Goal: Task Accomplishment & Management: Manage account settings

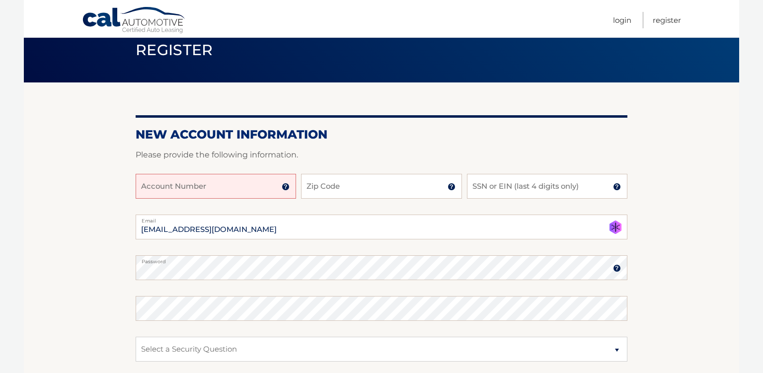
scroll to position [42, 0]
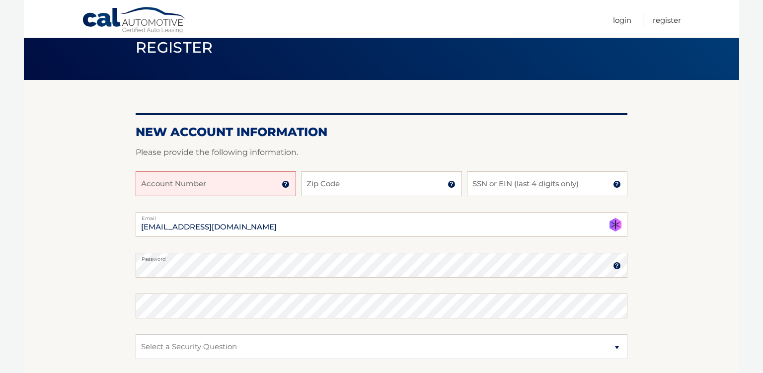
click at [616, 266] on img at bounding box center [617, 266] width 8 height 8
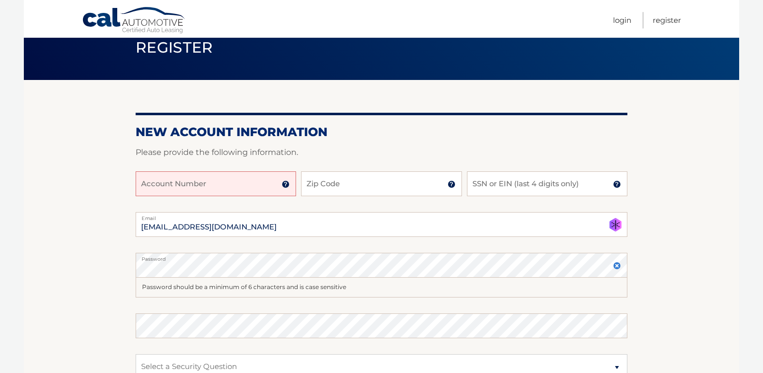
click at [616, 266] on img at bounding box center [617, 266] width 8 height 8
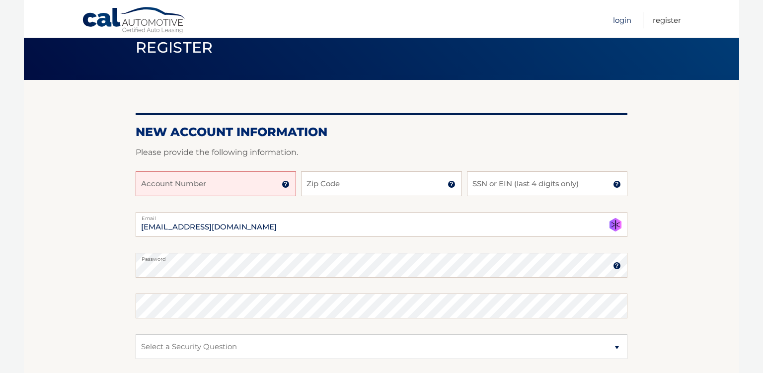
click at [622, 19] on link "Login" at bounding box center [622, 20] width 18 height 16
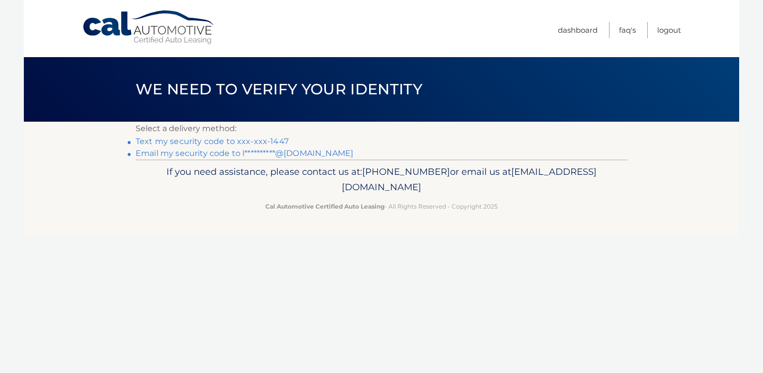
click at [206, 141] on link "Text my security code to xxx-xxx-1447" at bounding box center [212, 141] width 153 height 9
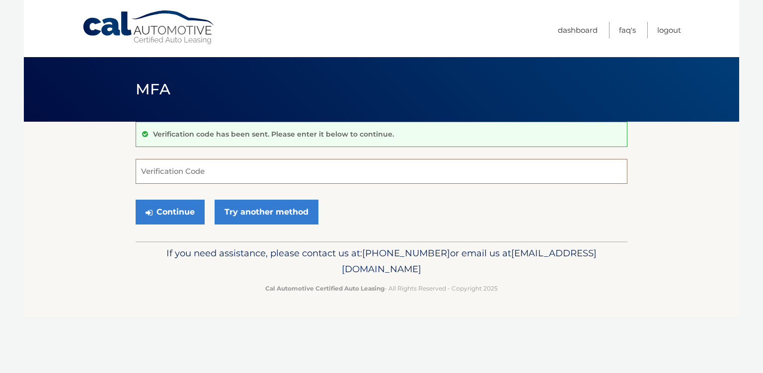
click at [199, 172] on input "Verification Code" at bounding box center [382, 171] width 492 height 25
type input "848195"
click at [172, 213] on button "Continue" at bounding box center [170, 212] width 69 height 25
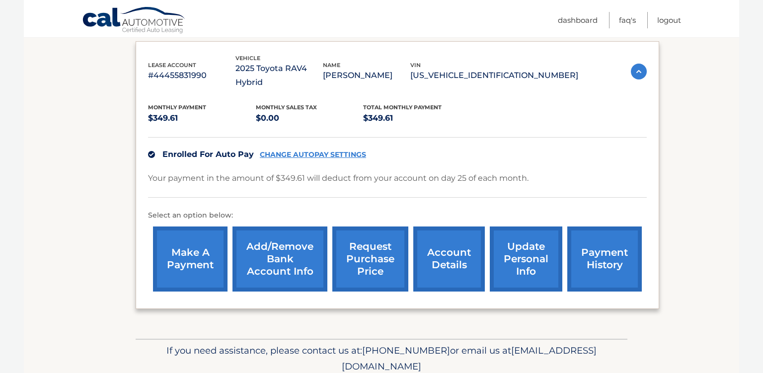
scroll to position [165, 0]
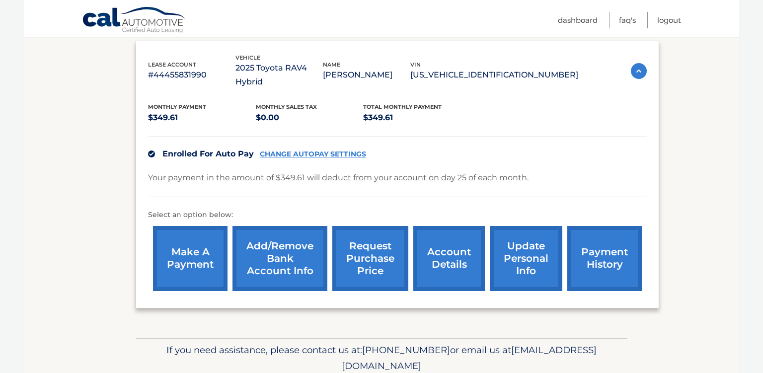
click at [307, 150] on link "CHANGE AUTOPAY SETTINGS" at bounding box center [313, 154] width 106 height 8
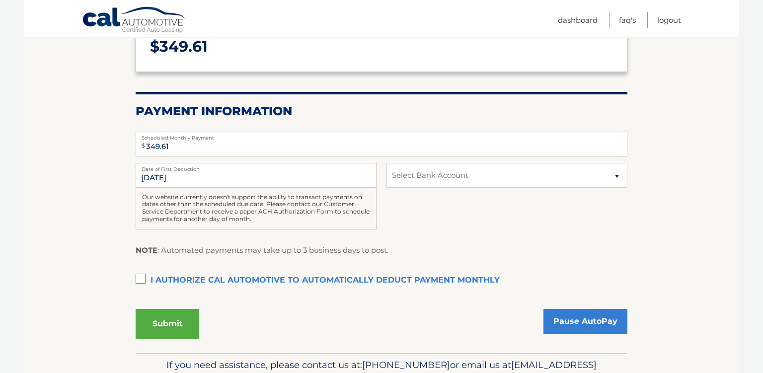
scroll to position [149, 0]
click at [386, 162] on select "Select Bank Account Checking ESL FEDERAL CREDIT UNION *****0834 Checking ESL FE…" at bounding box center [506, 174] width 241 height 25
drag, startPoint x: 617, startPoint y: 174, endPoint x: 652, endPoint y: 95, distance: 85.8
click at [652, 95] on section "Account Overview | Autopay Scheduled monthly payment $ 349.61 Payment Informati…" at bounding box center [381, 163] width 715 height 380
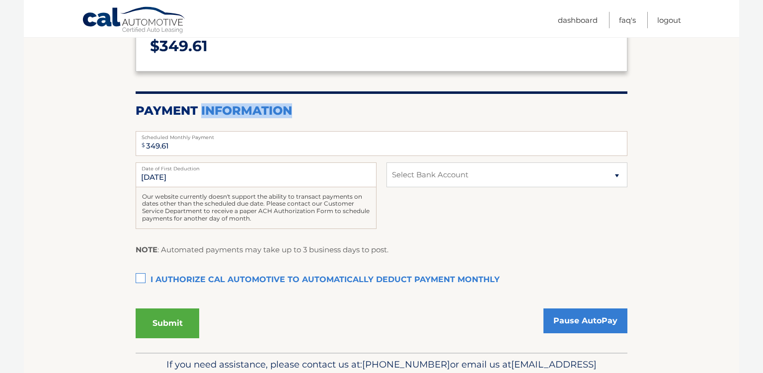
scroll to position [0, 0]
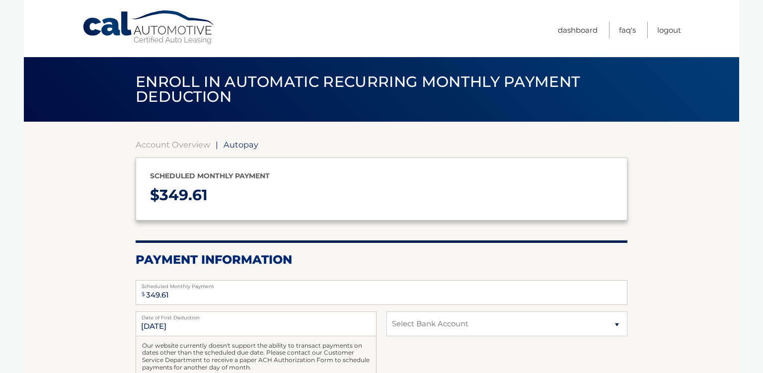
click at [309, 232] on section "Account Overview | Autopay Scheduled monthly payment $ 349.61 Payment Informati…" at bounding box center [382, 321] width 492 height 362
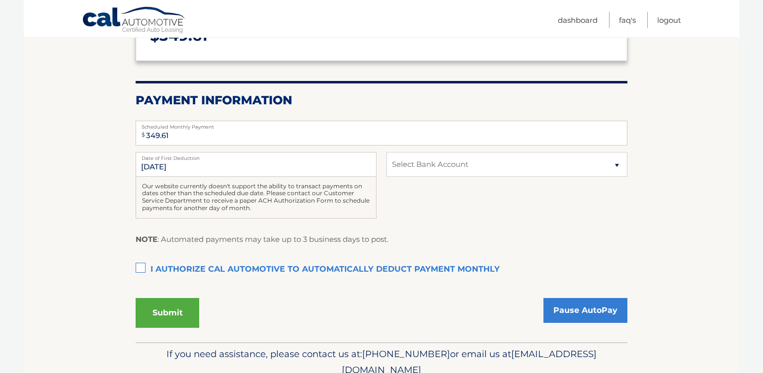
scroll to position [149, 0]
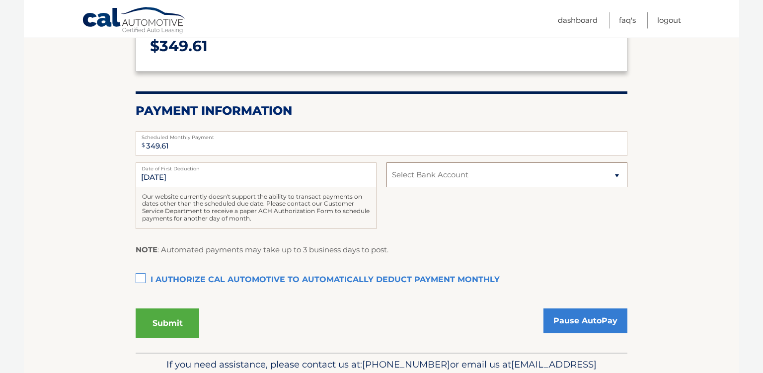
click at [386, 162] on select "Select Bank Account Checking ESL FEDERAL CREDIT UNION *****0834 Checking ESL FE…" at bounding box center [506, 174] width 241 height 25
click option "Select Bank Account" at bounding box center [0, 0] width 0 height 0
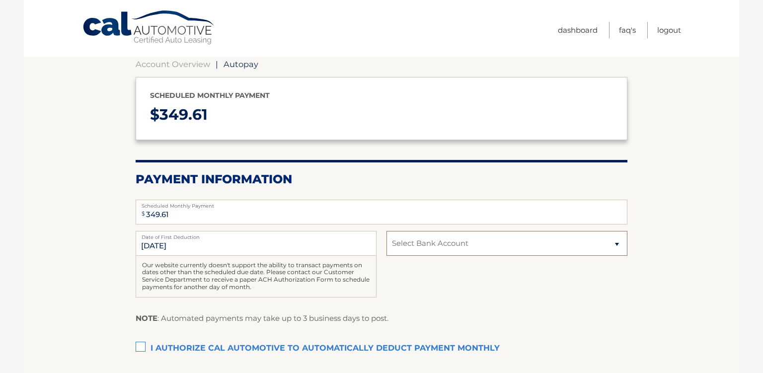
scroll to position [0, 0]
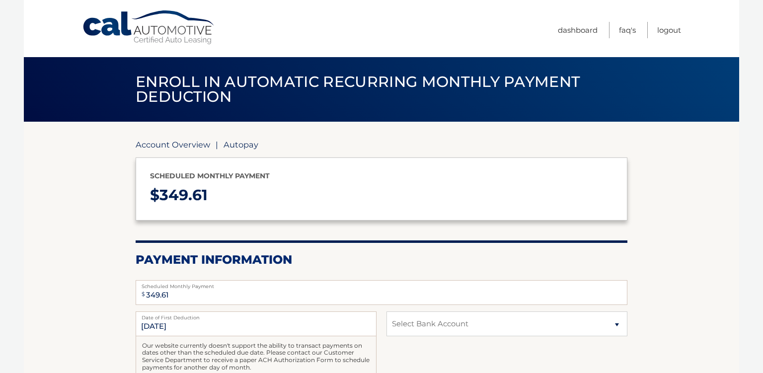
click at [188, 144] on link "Account Overview" at bounding box center [173, 145] width 74 height 10
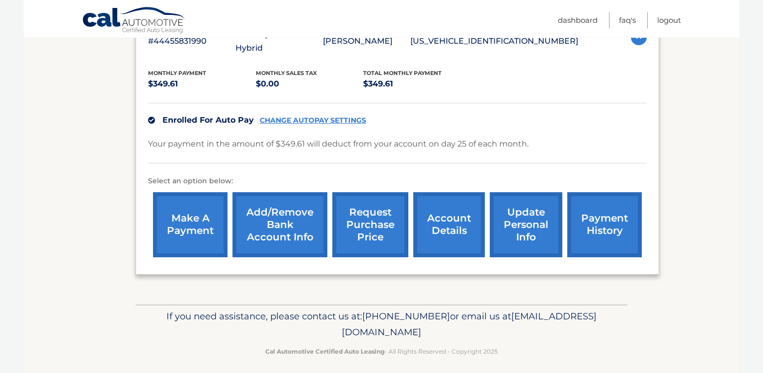
scroll to position [205, 0]
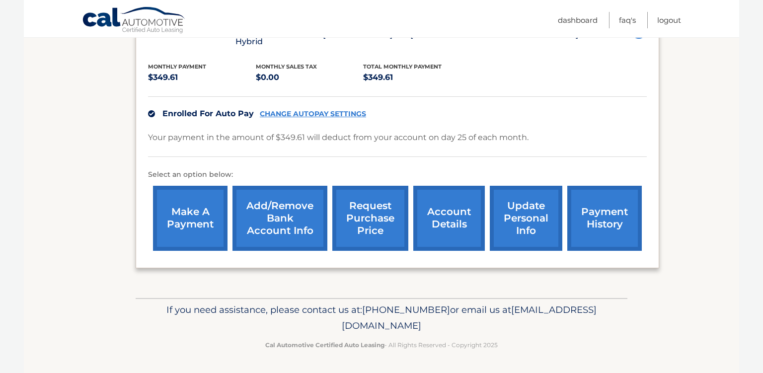
click at [276, 221] on link "Add/Remove bank account info" at bounding box center [279, 218] width 95 height 65
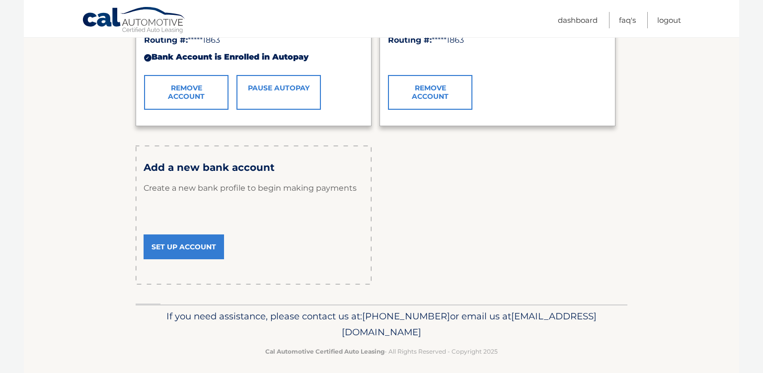
scroll to position [253, 0]
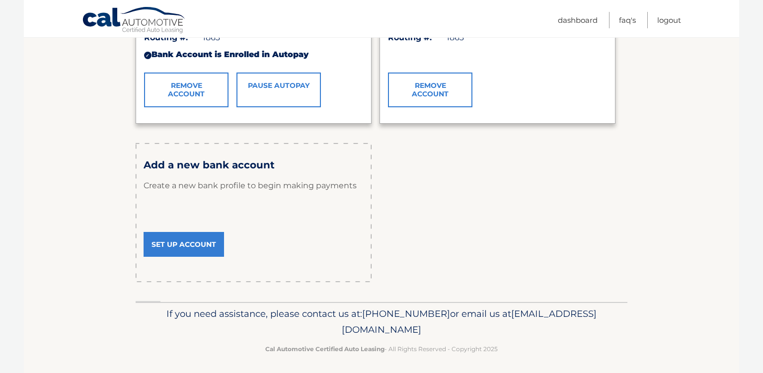
click at [173, 245] on link "Set Up Account" at bounding box center [184, 244] width 80 height 25
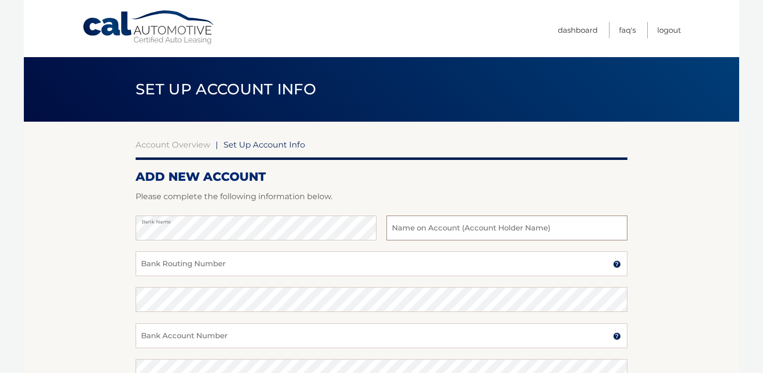
click at [406, 231] on input "text" at bounding box center [506, 228] width 241 height 25
type input "Larry J Powell"
click at [239, 267] on input "Bank Routing Number" at bounding box center [382, 263] width 492 height 25
click at [171, 335] on input "Bank Account Number" at bounding box center [382, 335] width 492 height 25
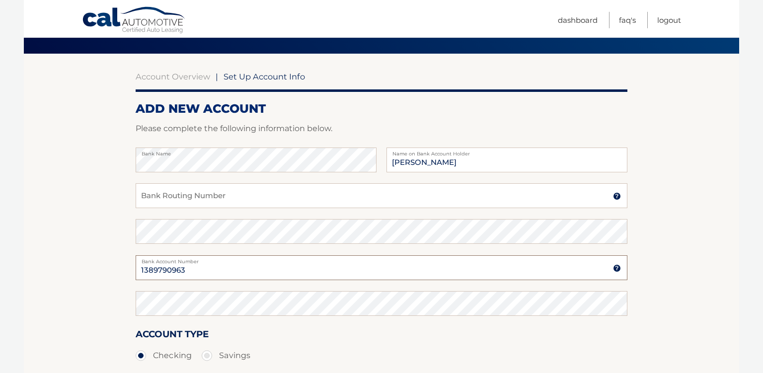
scroll to position [91, 0]
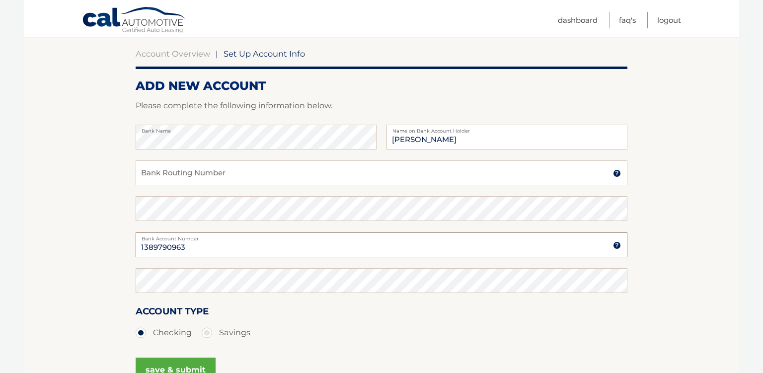
type input "1389790963"
click at [168, 173] on input "Bank Routing Number" at bounding box center [382, 172] width 492 height 25
type input "222371863"
click at [183, 365] on button "save & submit" at bounding box center [176, 370] width 80 height 25
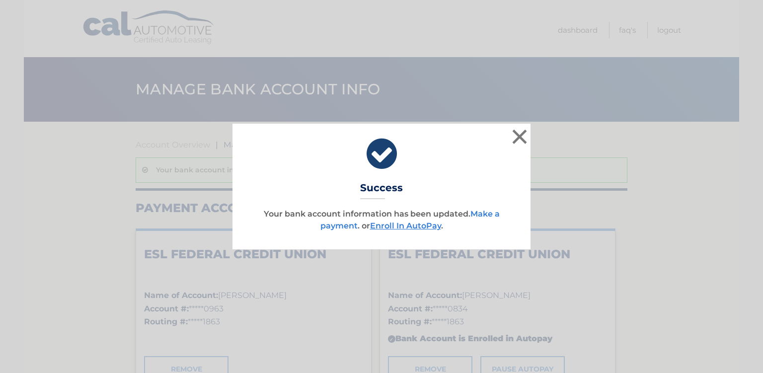
click at [485, 215] on link "Make a payment" at bounding box center [409, 219] width 179 height 21
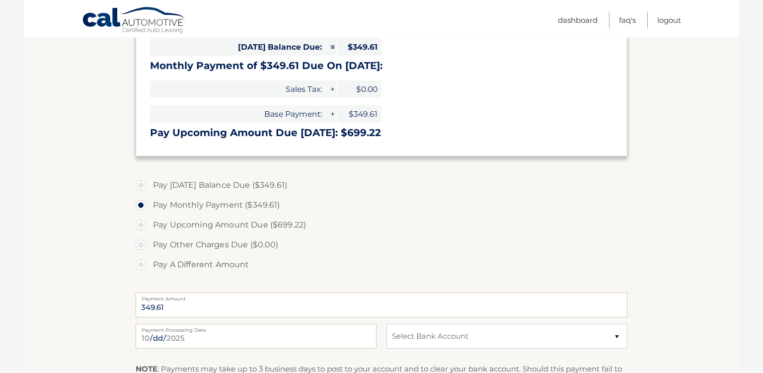
scroll to position [222, 0]
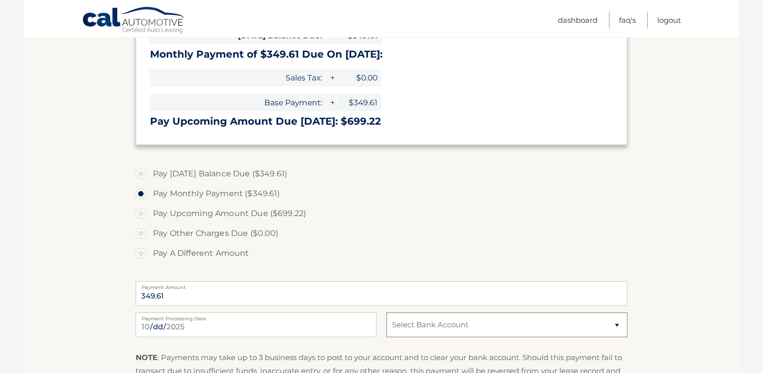
click at [386, 312] on select "Select Bank Account Checking ESL FEDERAL CREDIT UNION *****0963 Checking ESL FE…" at bounding box center [506, 324] width 241 height 25
select select "YzVlNWU5NzItNDZhOS00NjlhLWI5NzYtNDY5NDA0YzdiMzc3"
click option "Checking ESL FEDERAL CREDIT UNION *****0963" at bounding box center [0, 0] width 0 height 0
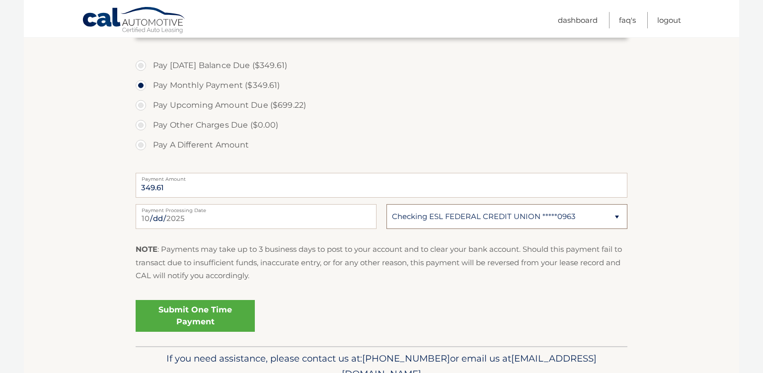
scroll to position [340, 0]
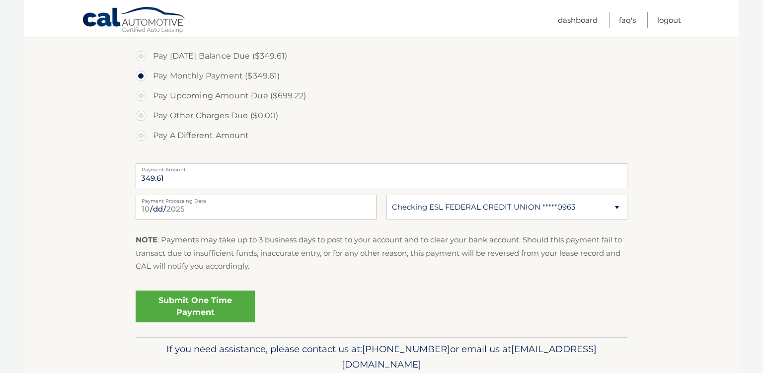
click at [199, 303] on link "Submit One Time Payment" at bounding box center [195, 307] width 119 height 32
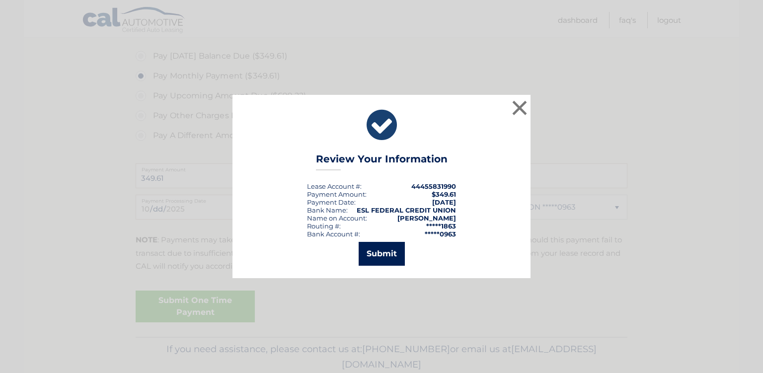
click at [386, 254] on button "Submit" at bounding box center [382, 254] width 46 height 24
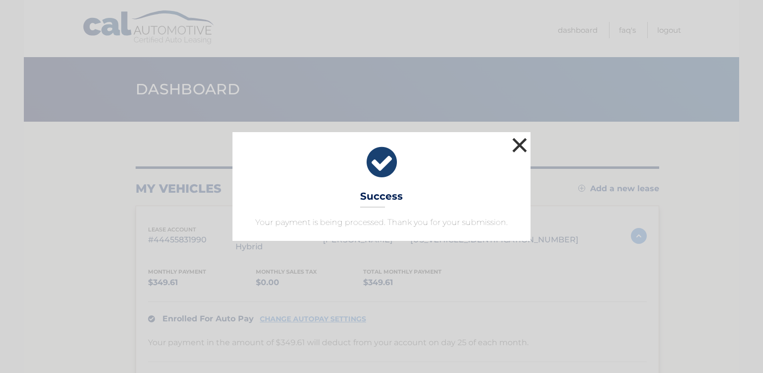
click at [517, 146] on button "×" at bounding box center [520, 145] width 20 height 20
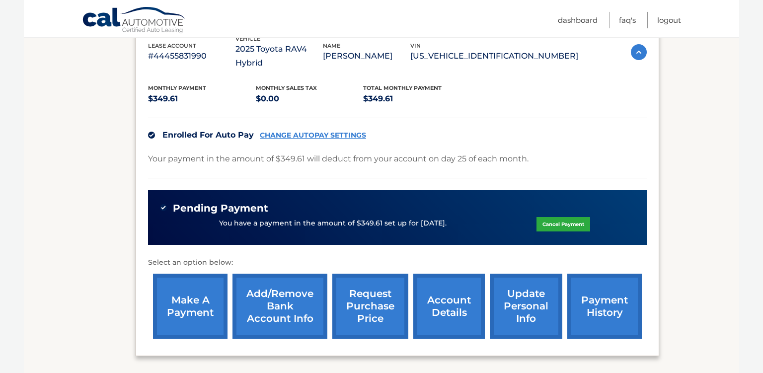
scroll to position [183, 0]
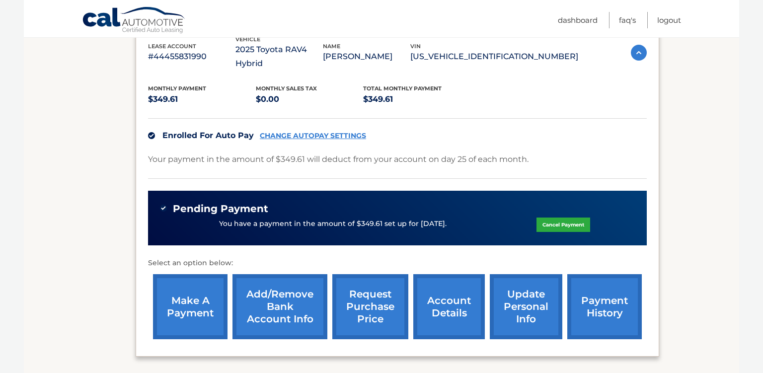
click at [307, 132] on link "CHANGE AUTOPAY SETTINGS" at bounding box center [313, 136] width 106 height 8
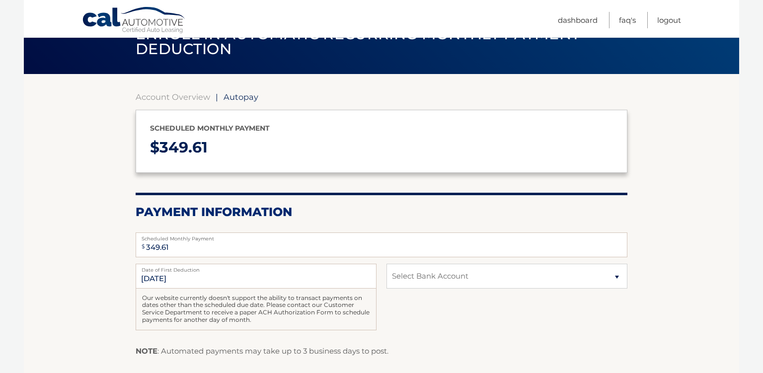
scroll to position [50, 0]
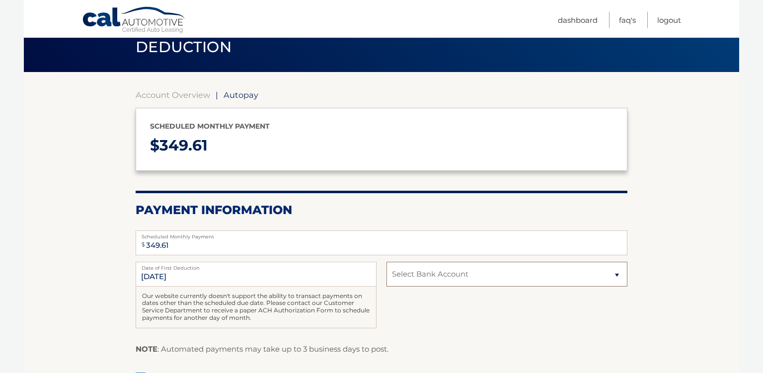
click at [386, 262] on select "Select Bank Account Checking ESL FEDERAL CREDIT UNION *****0963 Checking ESL FE…" at bounding box center [506, 274] width 241 height 25
select select "YzVlNWU5NzItNDZhOS00NjlhLWI5NzYtNDY5NDA0YzdiMzc3"
click option "Checking ESL FEDERAL CREDIT UNION *****0963" at bounding box center [0, 0] width 0 height 0
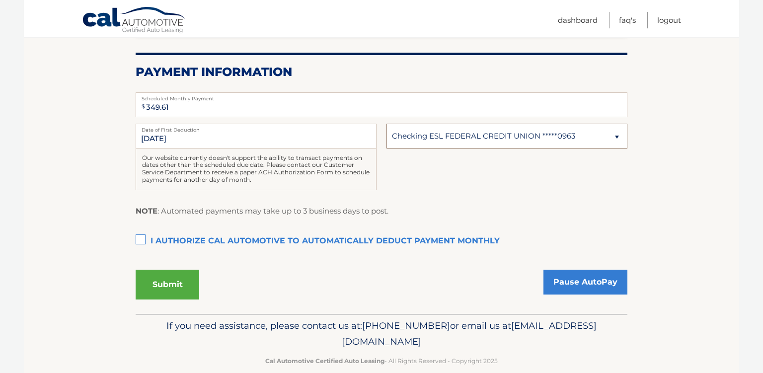
scroll to position [203, 0]
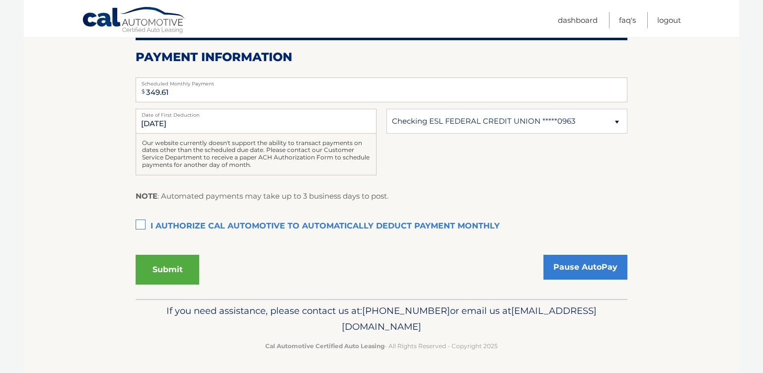
click at [140, 224] on label "I authorize cal automotive to automatically deduct payment monthly This checkbo…" at bounding box center [382, 227] width 492 height 20
click at [0, 0] on input "I authorize cal automotive to automatically deduct payment monthly This checkbo…" at bounding box center [0, 0] width 0 height 0
click at [167, 269] on button "Submit" at bounding box center [168, 270] width 64 height 30
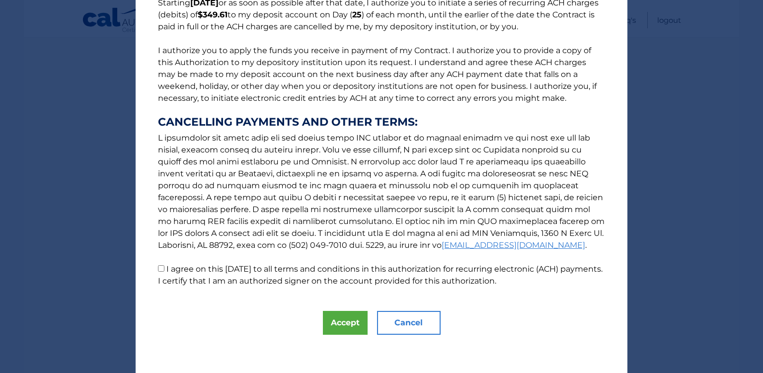
scroll to position [96, 0]
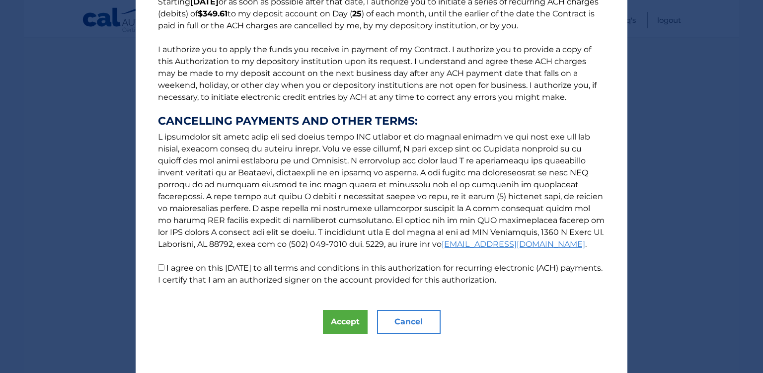
click at [162, 268] on input "I agree on this 10/03/2025 to all terms and conditions in this authorization fo…" at bounding box center [161, 267] width 6 height 6
checkbox input "true"
click at [348, 322] on button "Accept" at bounding box center [345, 322] width 45 height 24
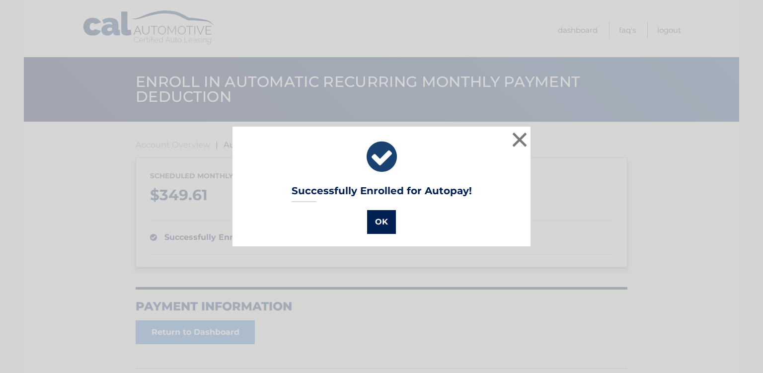
click at [383, 221] on button "OK" at bounding box center [381, 222] width 29 height 24
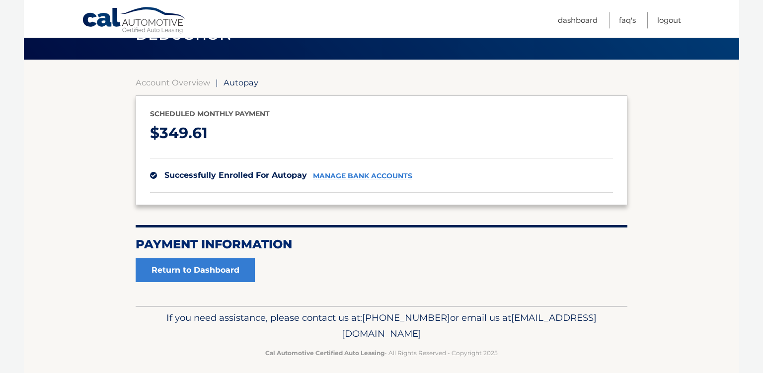
scroll to position [70, 0]
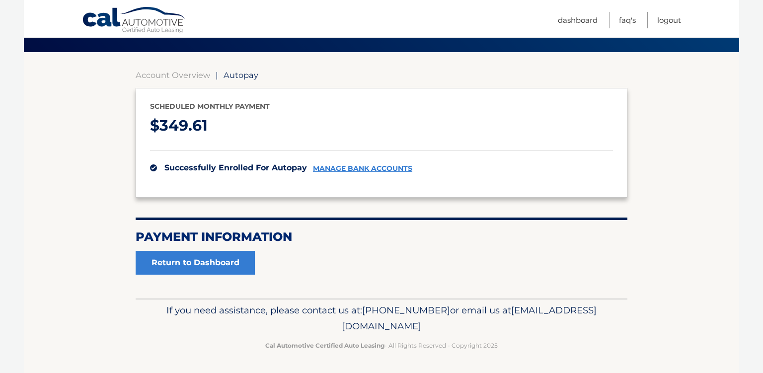
click at [355, 168] on link "manage bank accounts" at bounding box center [362, 168] width 99 height 8
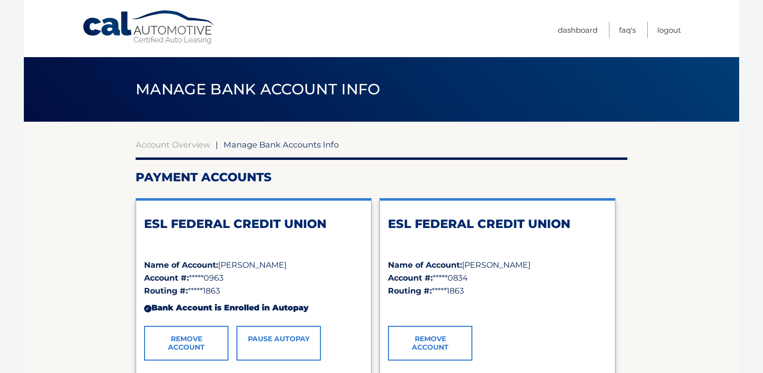
click at [434, 339] on link "Remove Account" at bounding box center [430, 343] width 84 height 35
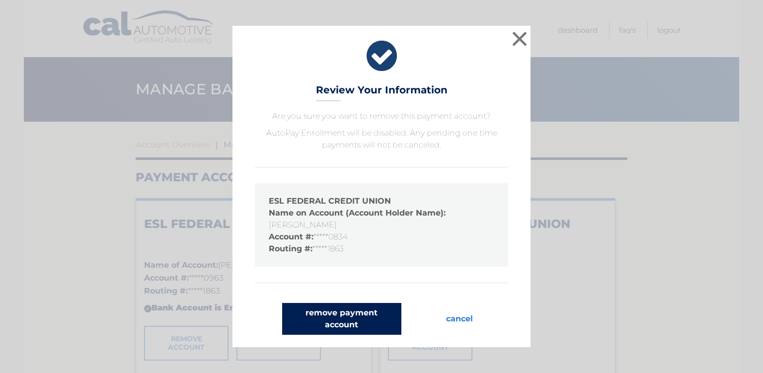
click at [348, 318] on button "remove payment account" at bounding box center [341, 319] width 119 height 32
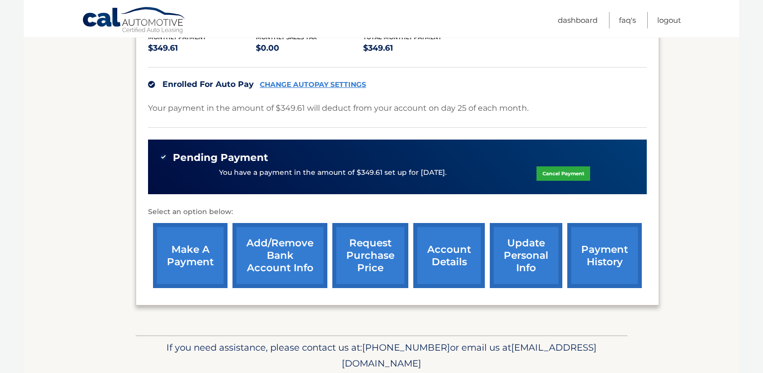
scroll to position [282, 0]
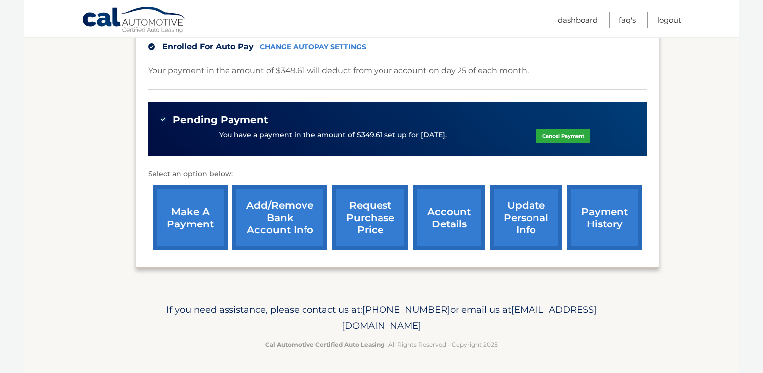
click at [584, 207] on link "payment history" at bounding box center [604, 217] width 74 height 65
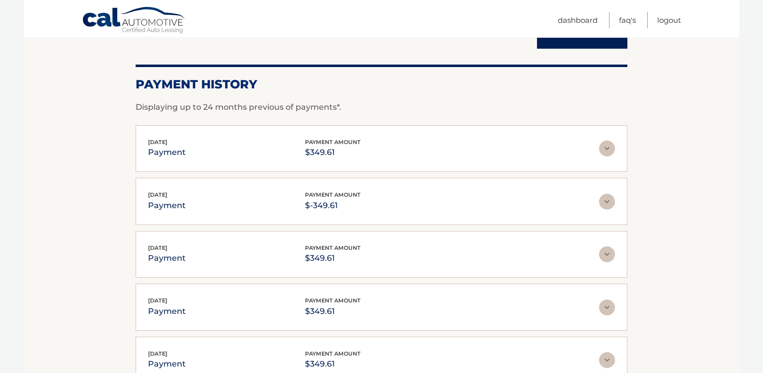
scroll to position [122, 0]
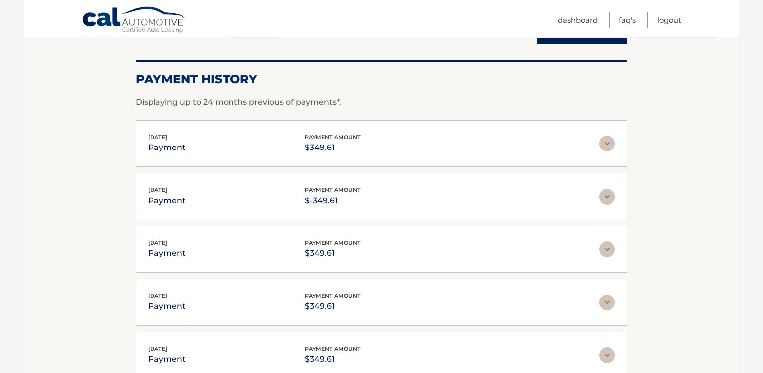
click at [606, 195] on img at bounding box center [607, 197] width 16 height 16
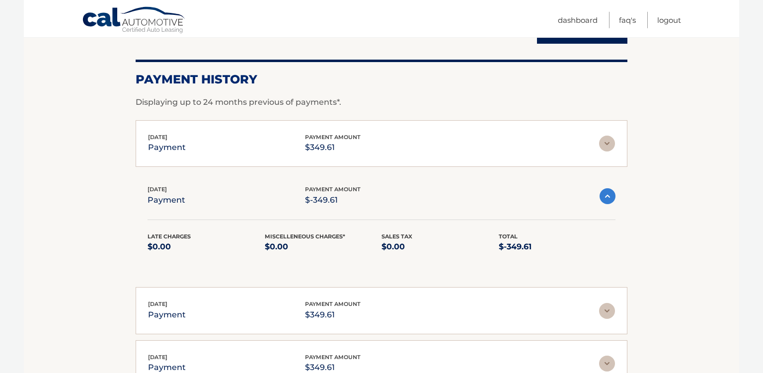
click at [699, 158] on section "Account Details | #44455831990 Back to Dashboard Payment History Displaying up …" at bounding box center [381, 258] width 715 height 517
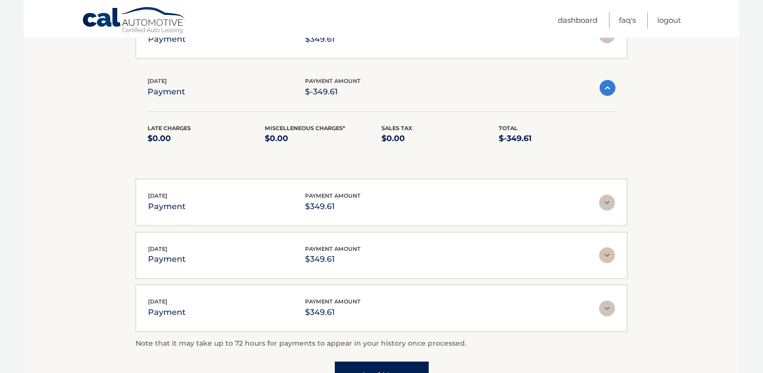
scroll to position [0, 0]
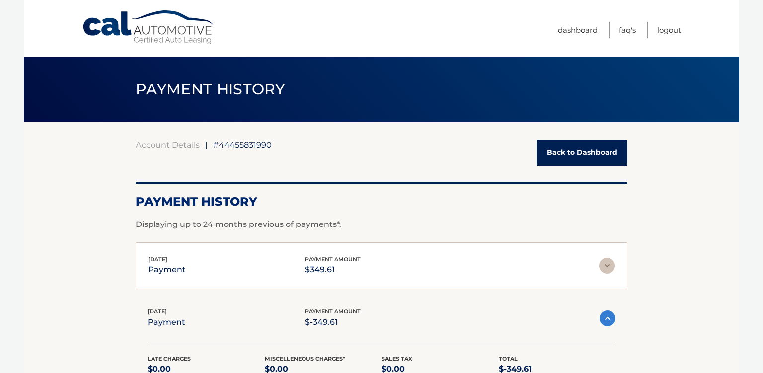
click at [578, 154] on link "Back to Dashboard" at bounding box center [582, 153] width 90 height 26
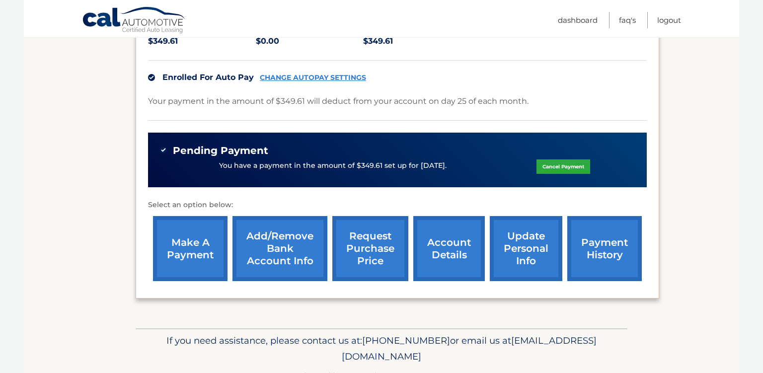
scroll to position [282, 0]
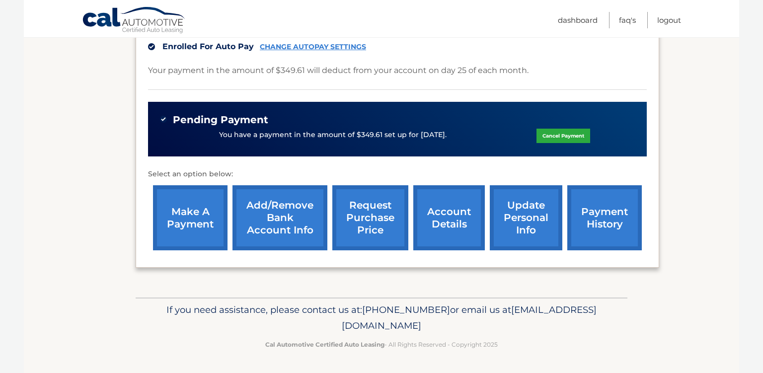
click at [273, 203] on link "Add/Remove bank account info" at bounding box center [279, 217] width 95 height 65
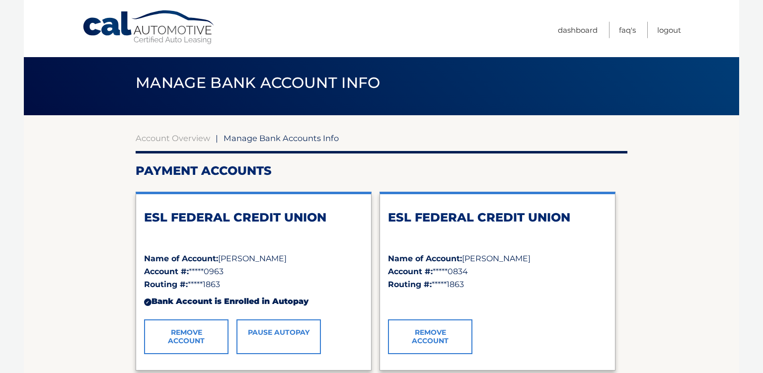
scroll to position [6, 0]
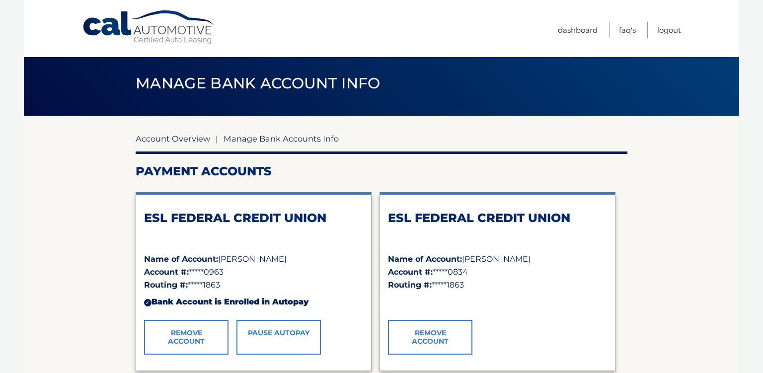
click at [185, 139] on link "Account Overview" at bounding box center [173, 139] width 74 height 10
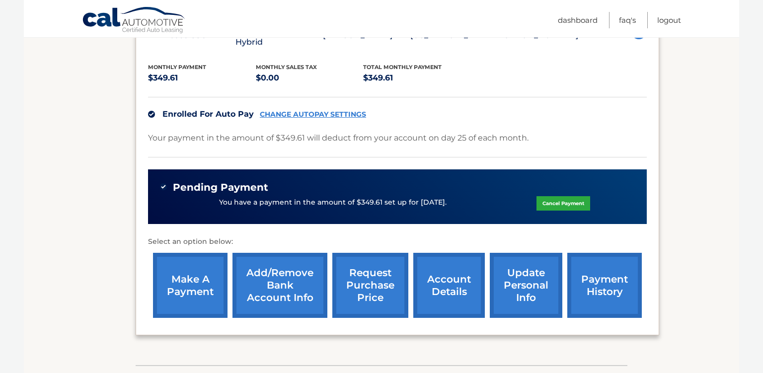
scroll to position [205, 0]
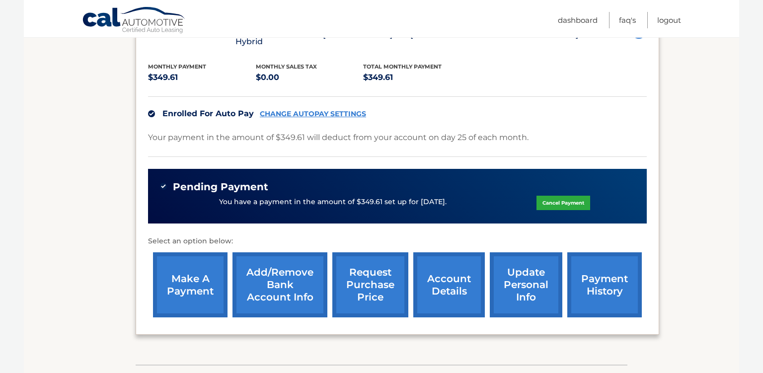
click at [423, 297] on link "account details" at bounding box center [449, 284] width 72 height 65
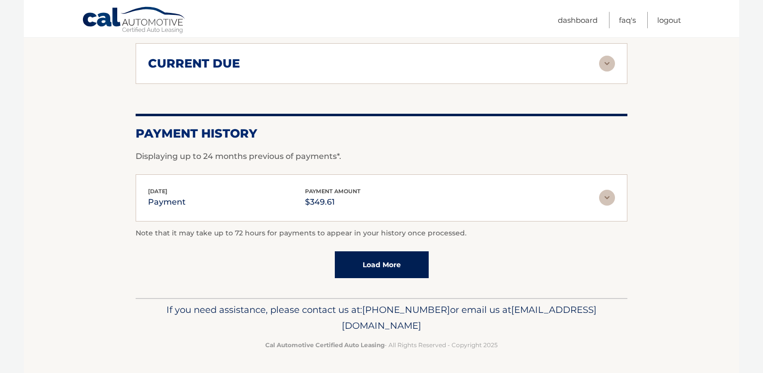
scroll to position [777, 0]
